Goal: Task Accomplishment & Management: Manage account settings

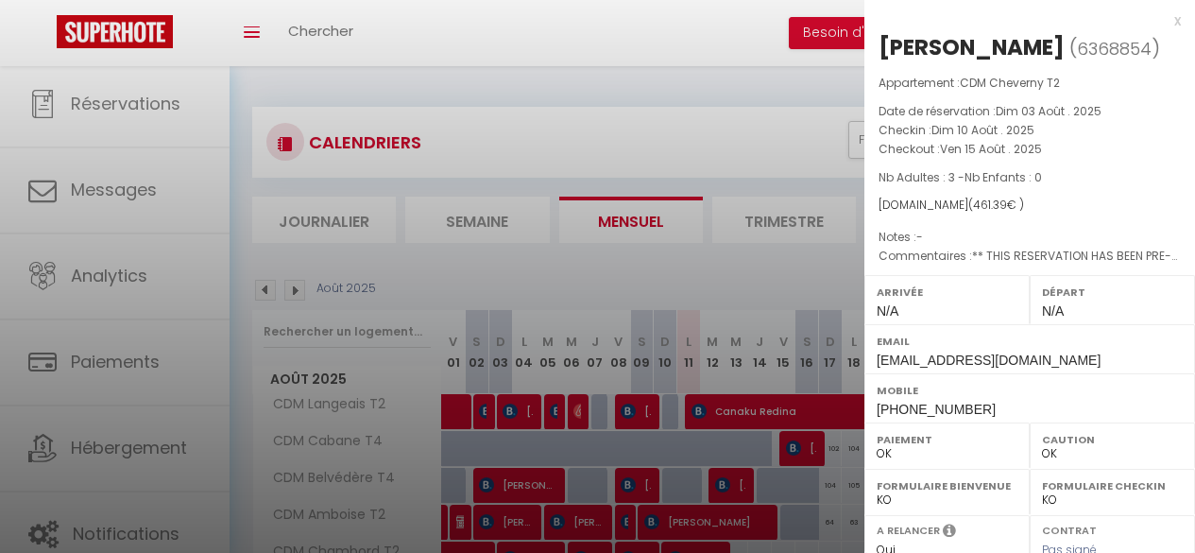
select select "0"
select select "21996"
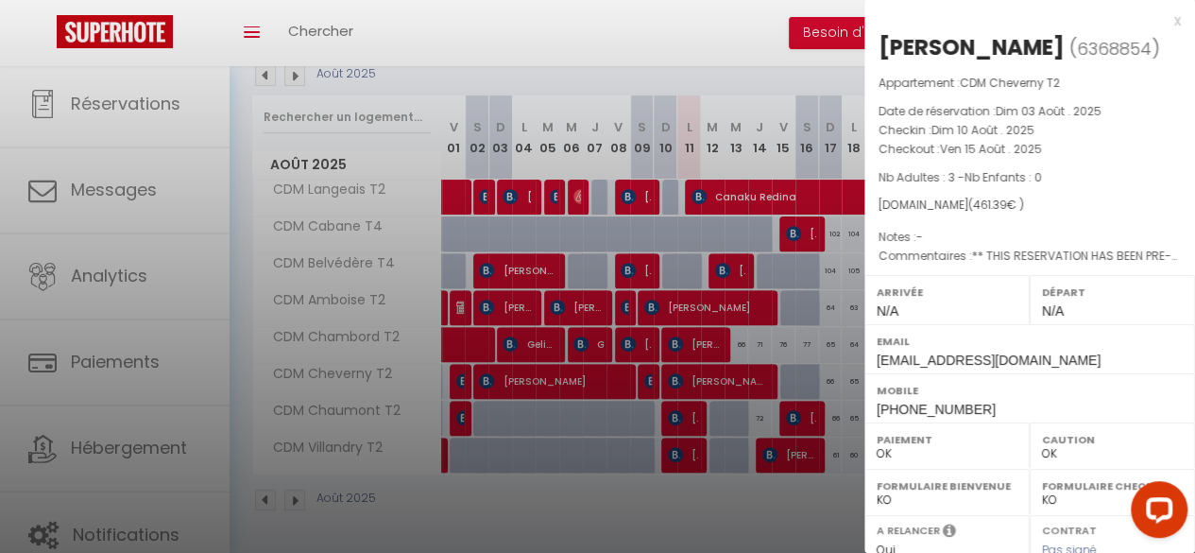
scroll to position [225, 0]
click at [603, 506] on div at bounding box center [597, 276] width 1195 height 553
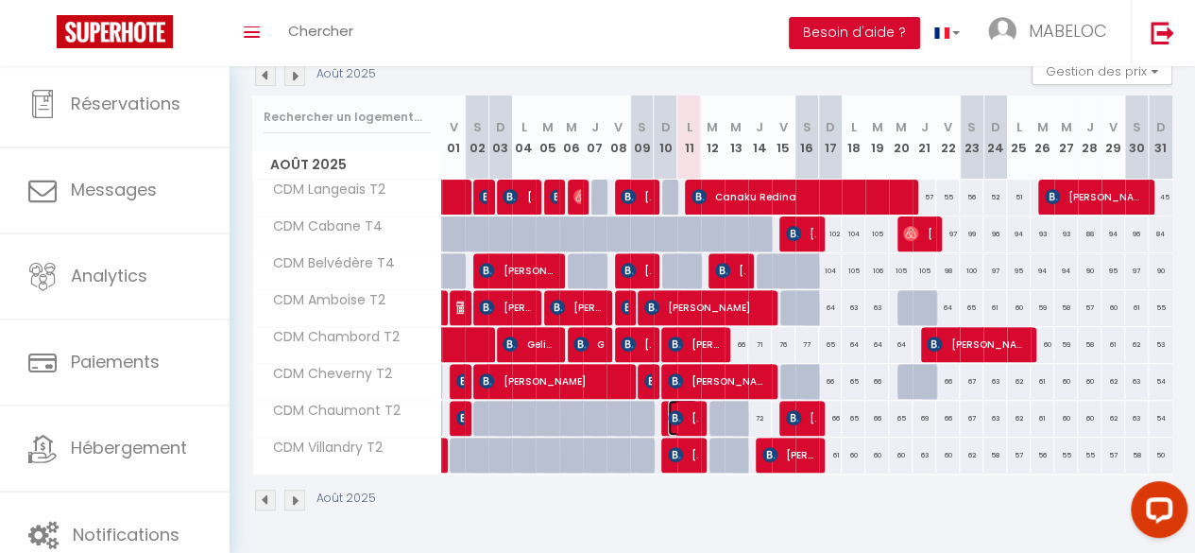
click at [686, 403] on span "Itziar Bueno Arrizabalaga" at bounding box center [683, 418] width 30 height 36
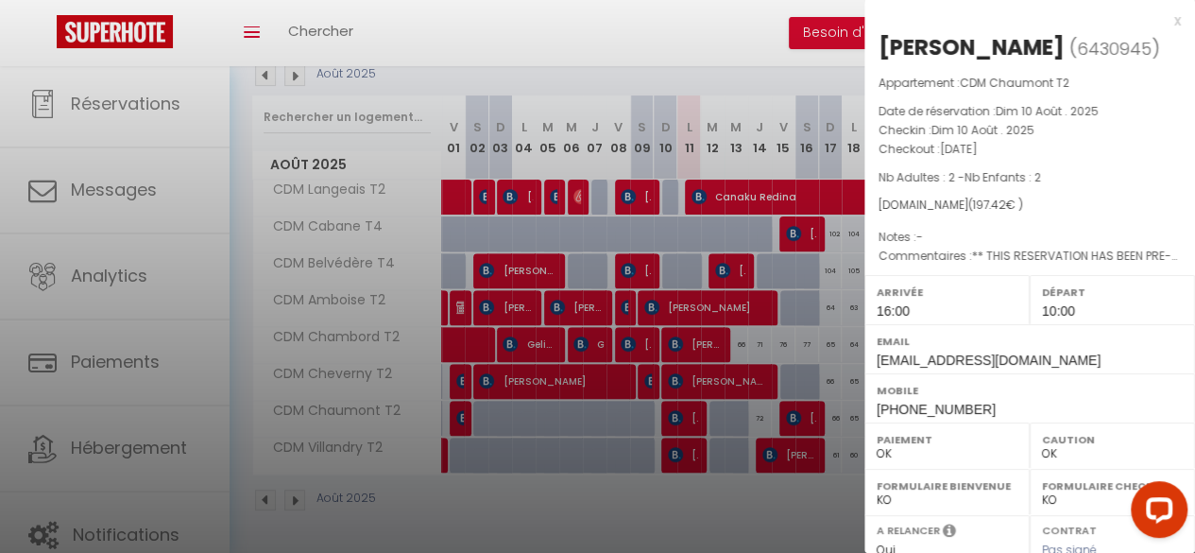
click at [686, 454] on div at bounding box center [597, 276] width 1195 height 553
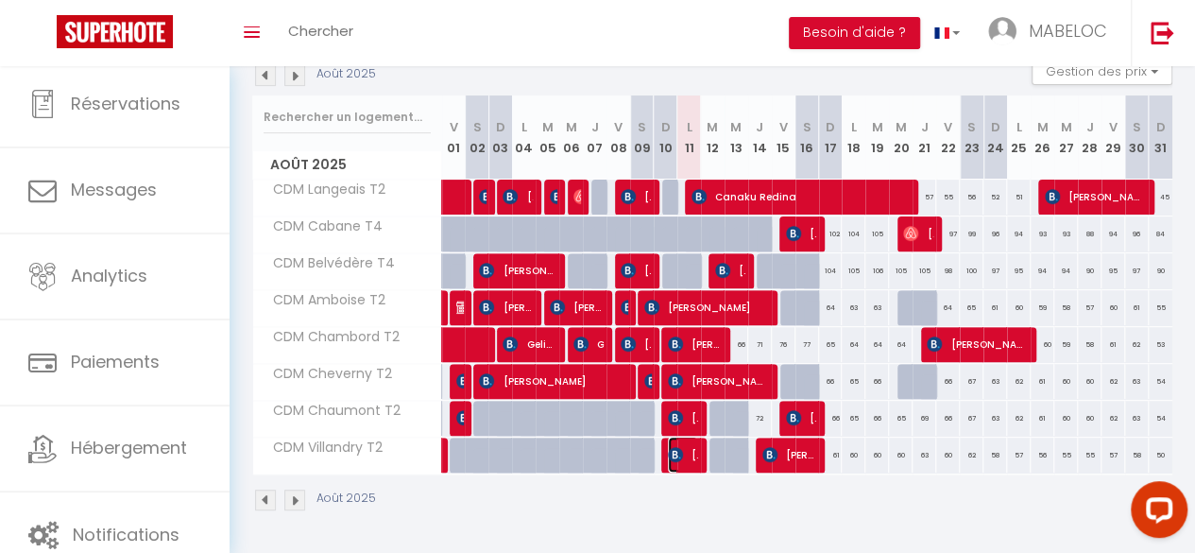
click at [688, 441] on span "CHRISTINE PERRAUDIN" at bounding box center [683, 454] width 30 height 36
select select "0"
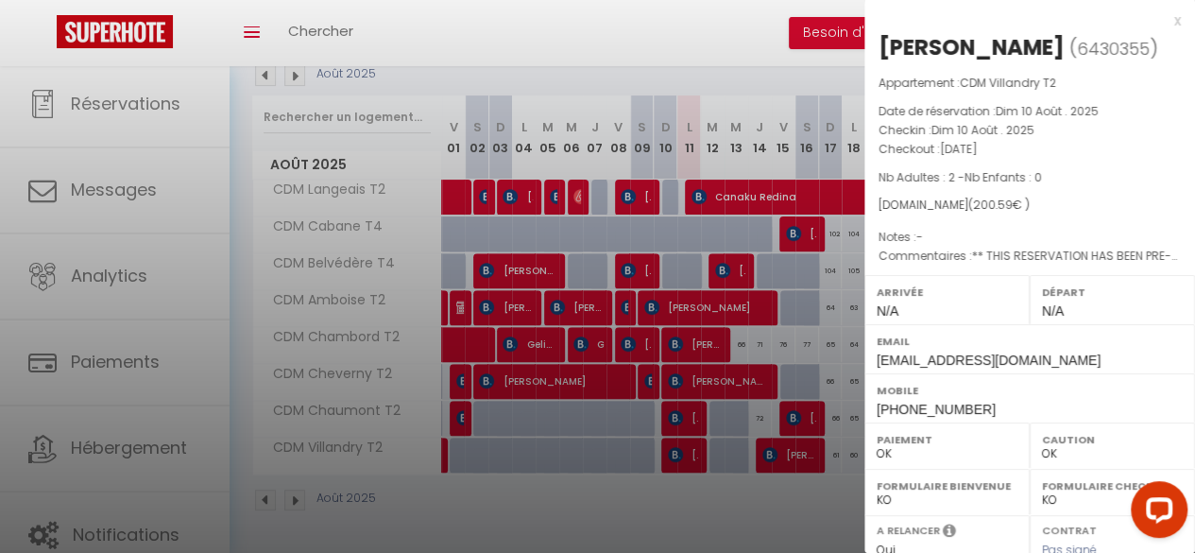
click at [688, 441] on div at bounding box center [597, 276] width 1195 height 553
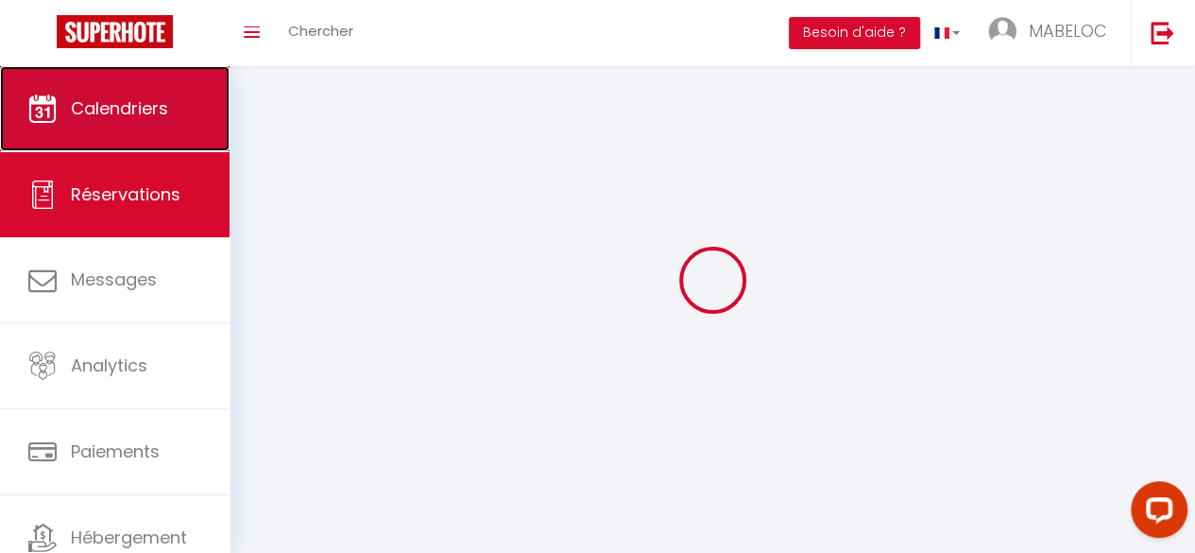
click at [106, 107] on span "Calendriers" at bounding box center [119, 108] width 97 height 24
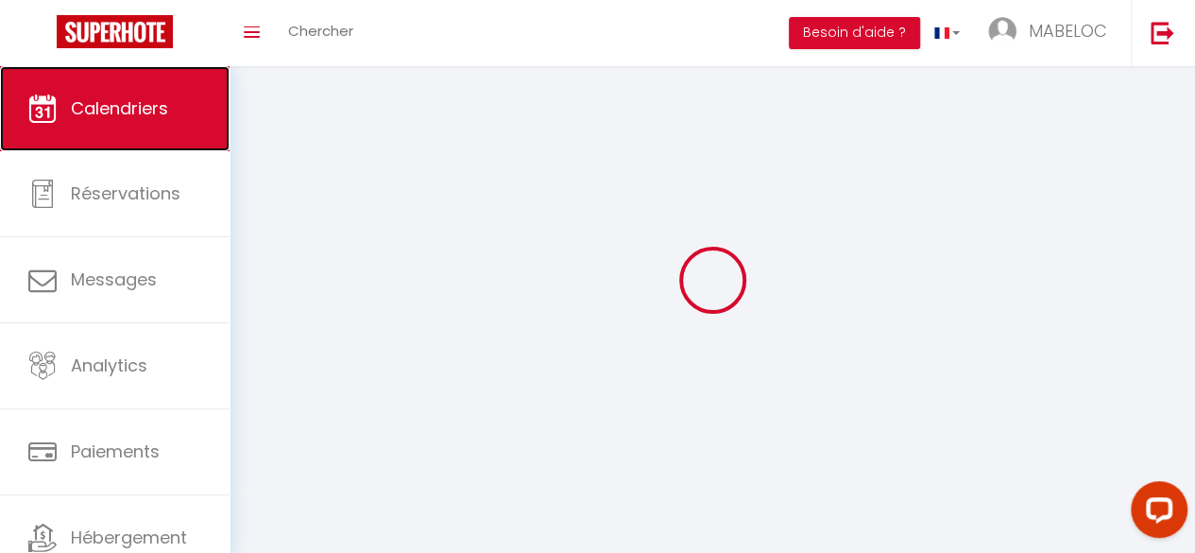
click at [106, 107] on span "Calendriers" at bounding box center [119, 108] width 97 height 24
